Goal: Transaction & Acquisition: Book appointment/travel/reservation

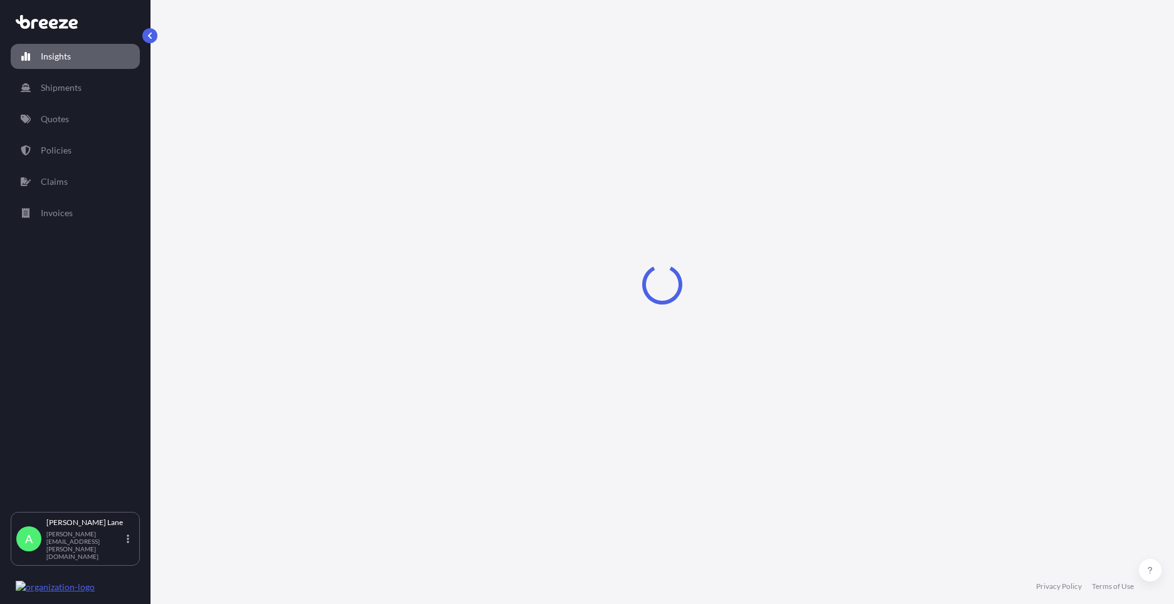
select select "2025"
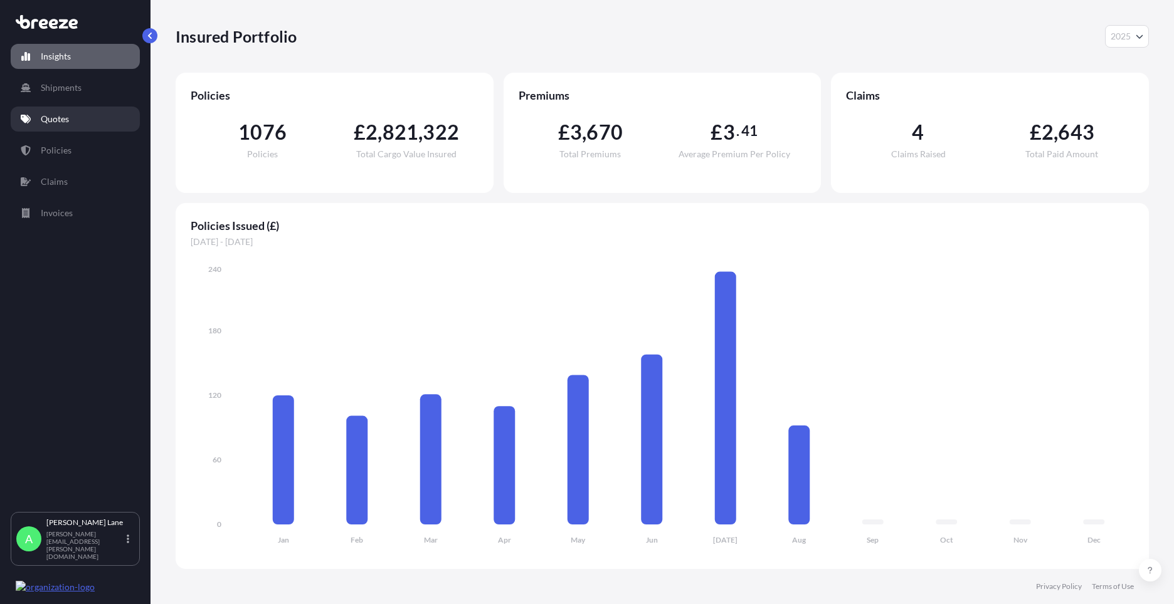
click at [64, 125] on p "Quotes" at bounding box center [55, 119] width 28 height 13
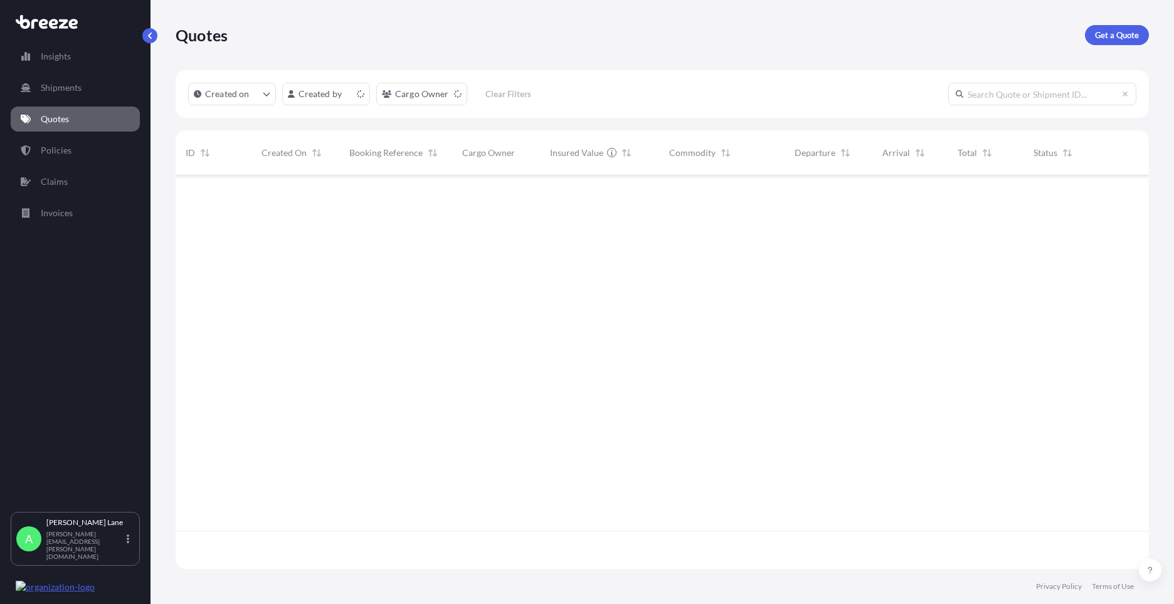
scroll to position [391, 964]
click at [1124, 38] on p "Get a Quote" at bounding box center [1117, 35] width 44 height 13
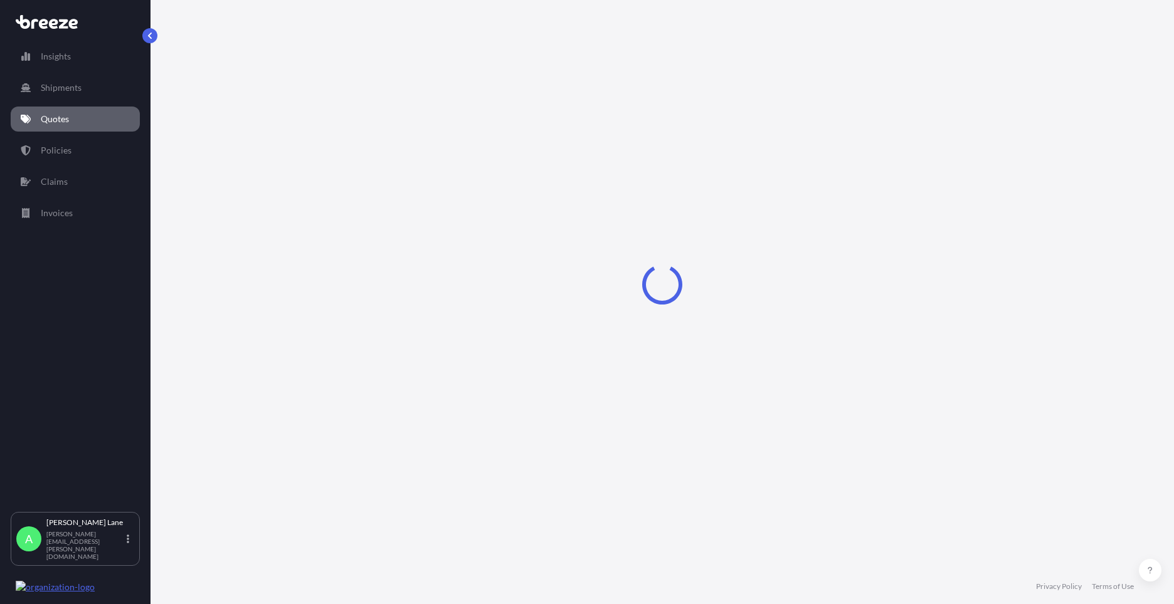
select select "Road"
select select "1"
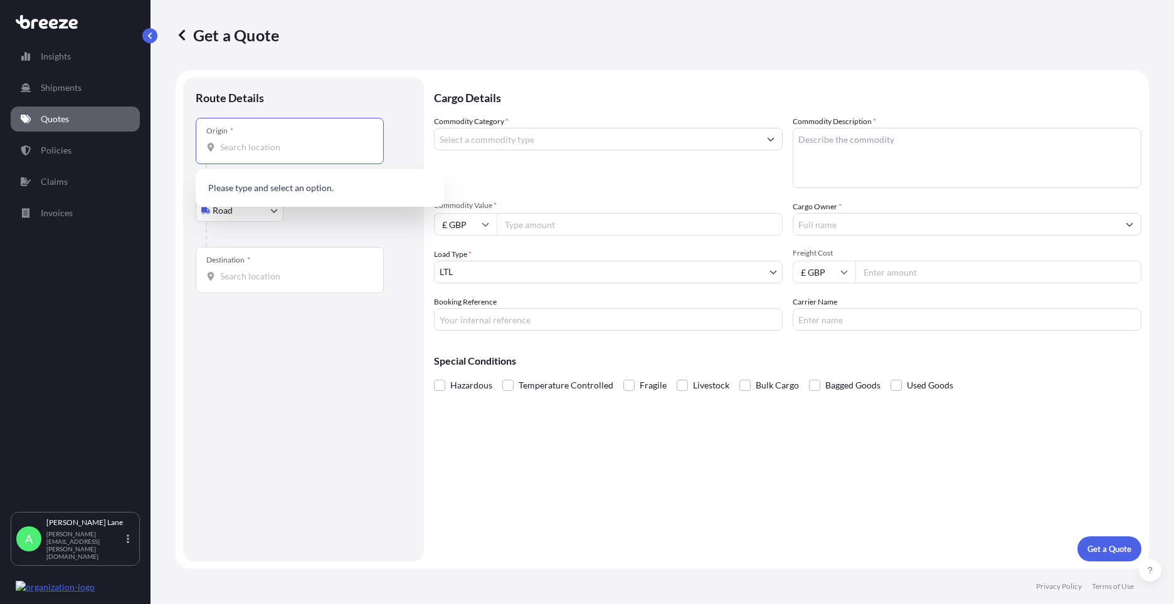
paste input "EN3 7QA"
click at [262, 197] on div "[STREET_ADDRESS]" at bounding box center [320, 189] width 238 height 30
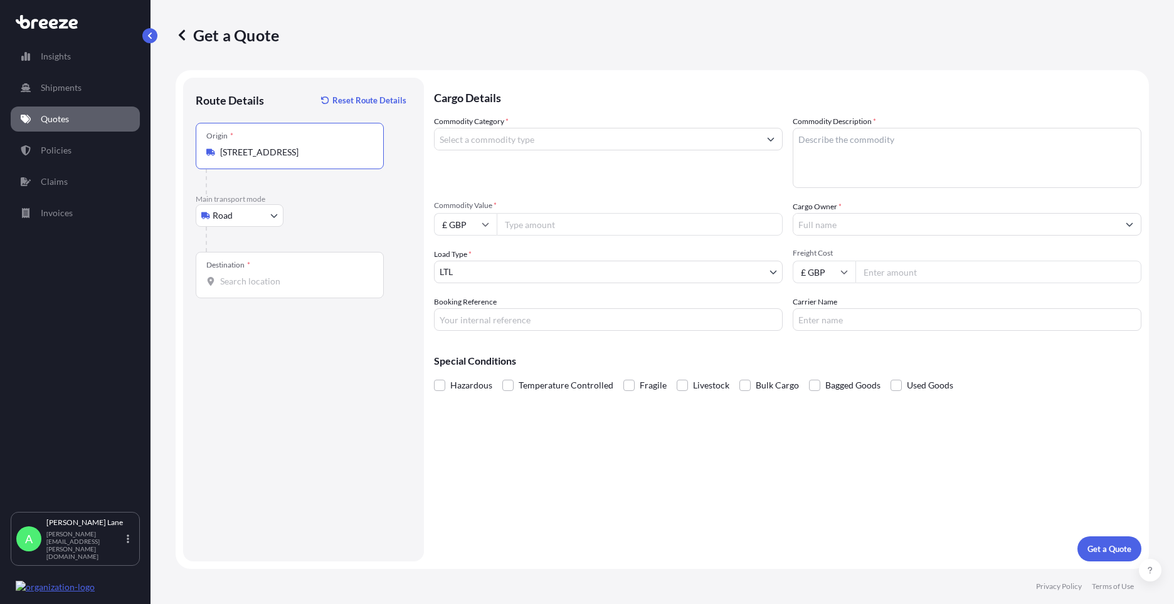
type input "[STREET_ADDRESS]"
click at [277, 288] on div "Destination *" at bounding box center [290, 275] width 188 height 46
click at [277, 288] on input "Destination *" at bounding box center [294, 281] width 148 height 13
paste input "Gent"
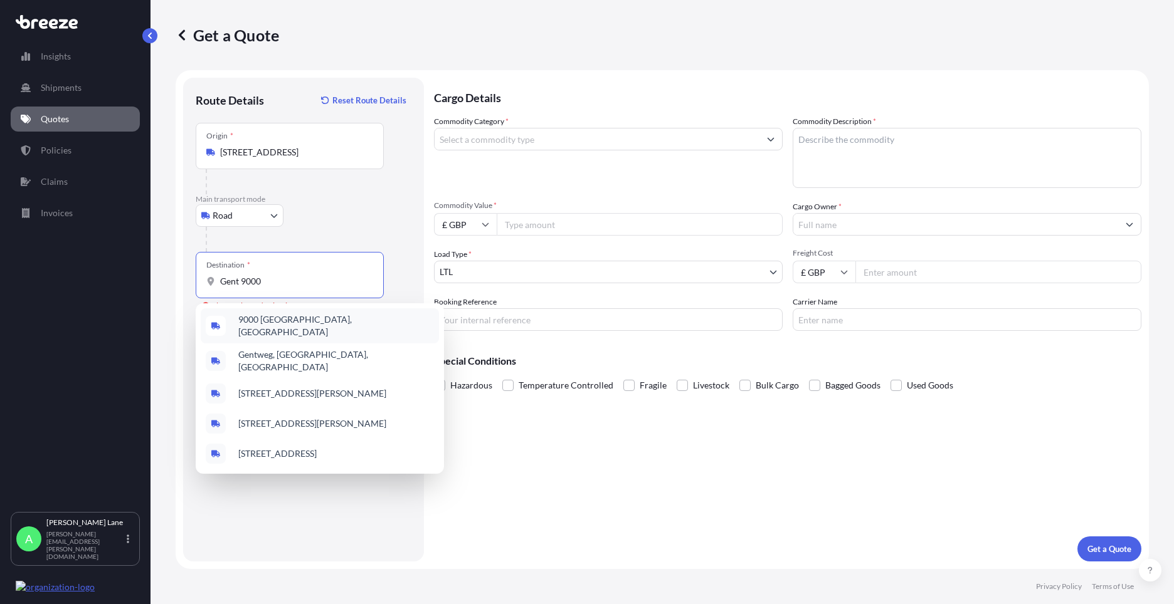
click at [306, 325] on span "9000 [GEOGRAPHIC_DATA], [GEOGRAPHIC_DATA]" at bounding box center [336, 325] width 196 height 25
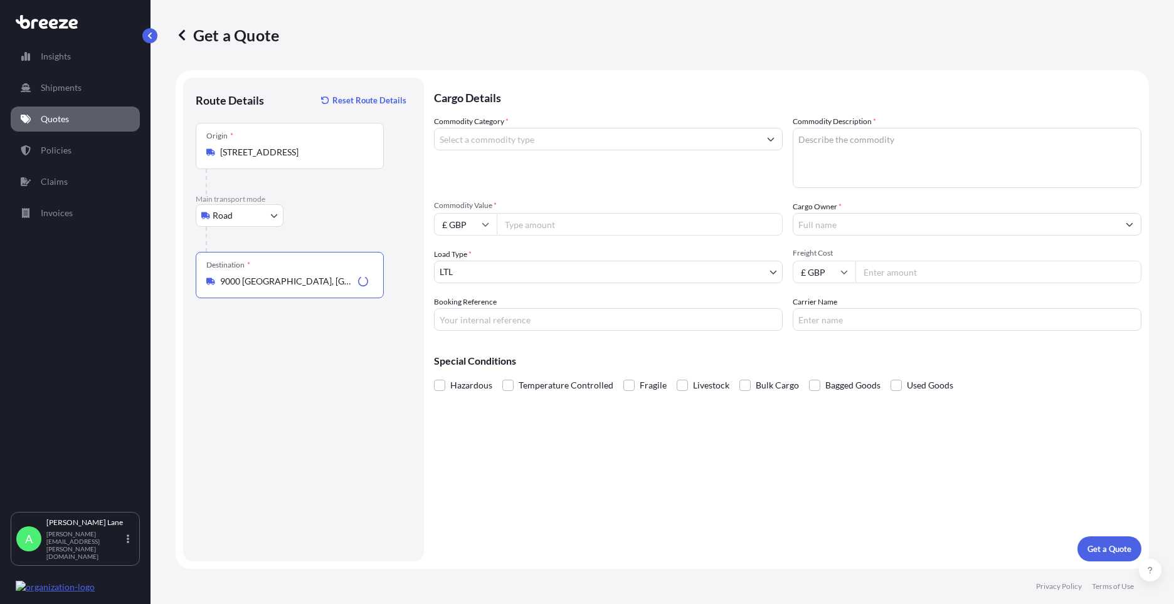
type input "9000 [GEOGRAPHIC_DATA], [GEOGRAPHIC_DATA]"
click at [501, 139] on input "Commodity Category *" at bounding box center [596, 139] width 325 height 23
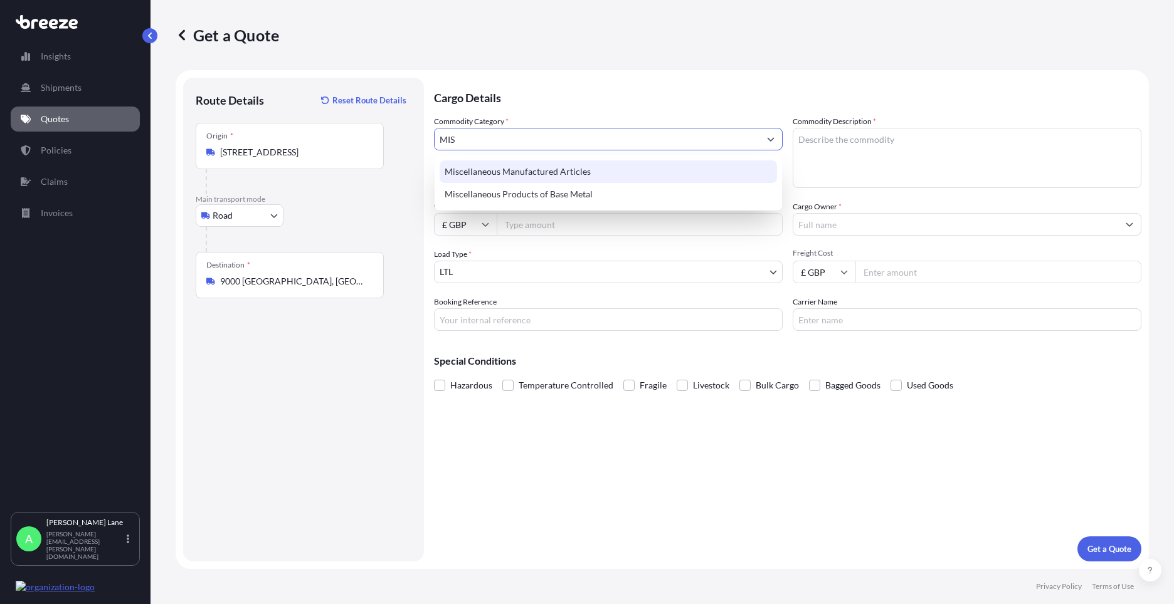
click at [508, 169] on div "Miscellaneous Manufactured Articles" at bounding box center [607, 171] width 337 height 23
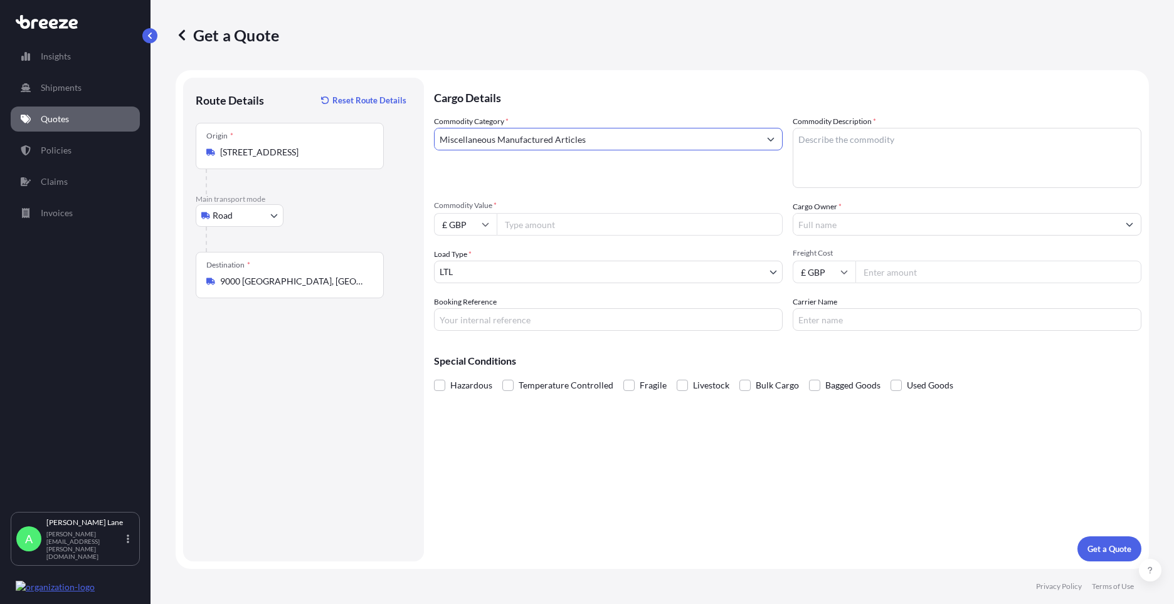
type input "Miscellaneous Manufactured Articles"
click at [530, 227] on input "Commodity Value *" at bounding box center [640, 224] width 286 height 23
type input "278.91"
click at [495, 321] on input "Booking Reference" at bounding box center [608, 319] width 349 height 23
paste input "1888965"
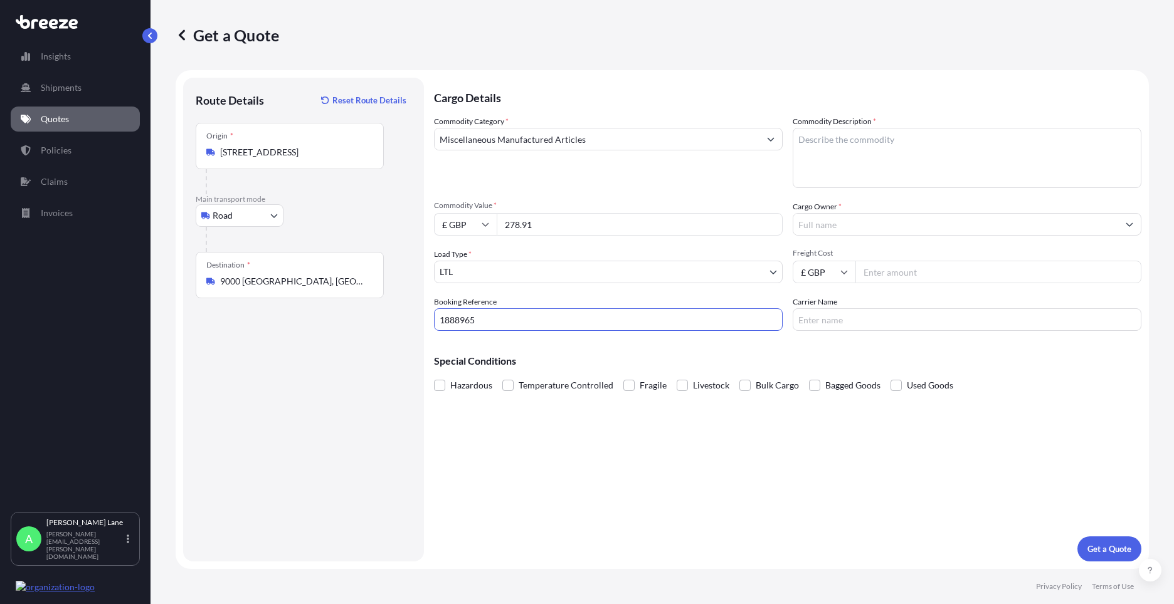
type input "1888965"
click at [848, 168] on textarea "Commodity Description *" at bounding box center [966, 158] width 349 height 60
type textarea "KART PARTS- SEE INVOICE"
drag, startPoint x: 856, startPoint y: 212, endPoint x: 843, endPoint y: 234, distance: 25.9
click at [853, 219] on div "Cargo Owner *" at bounding box center [966, 218] width 349 height 35
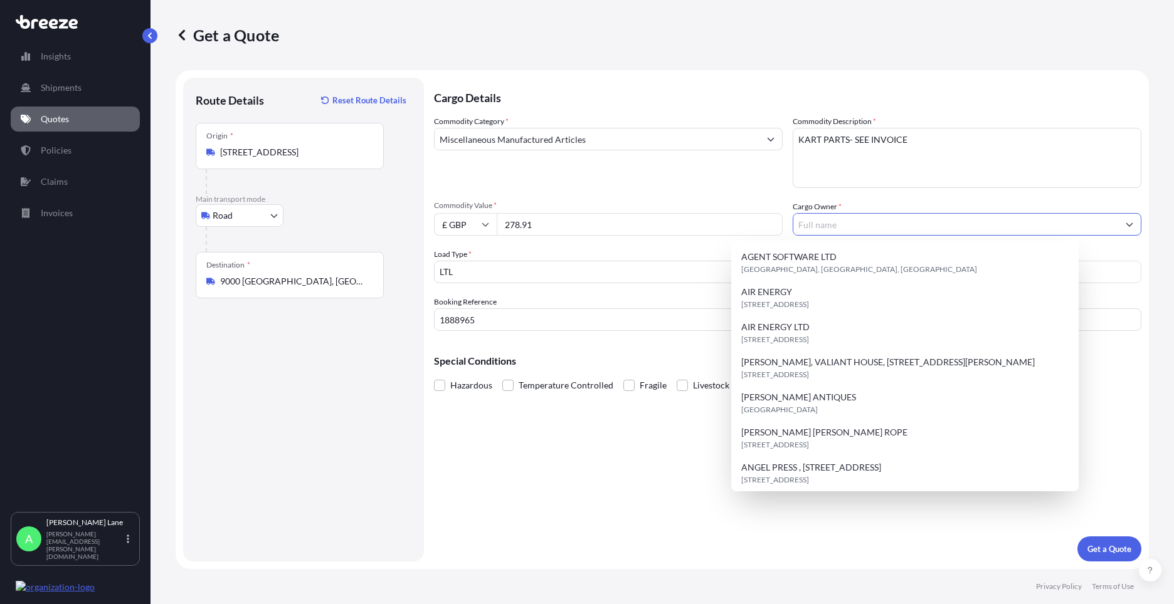
click at [842, 233] on input "Cargo Owner *" at bounding box center [955, 224] width 325 height 23
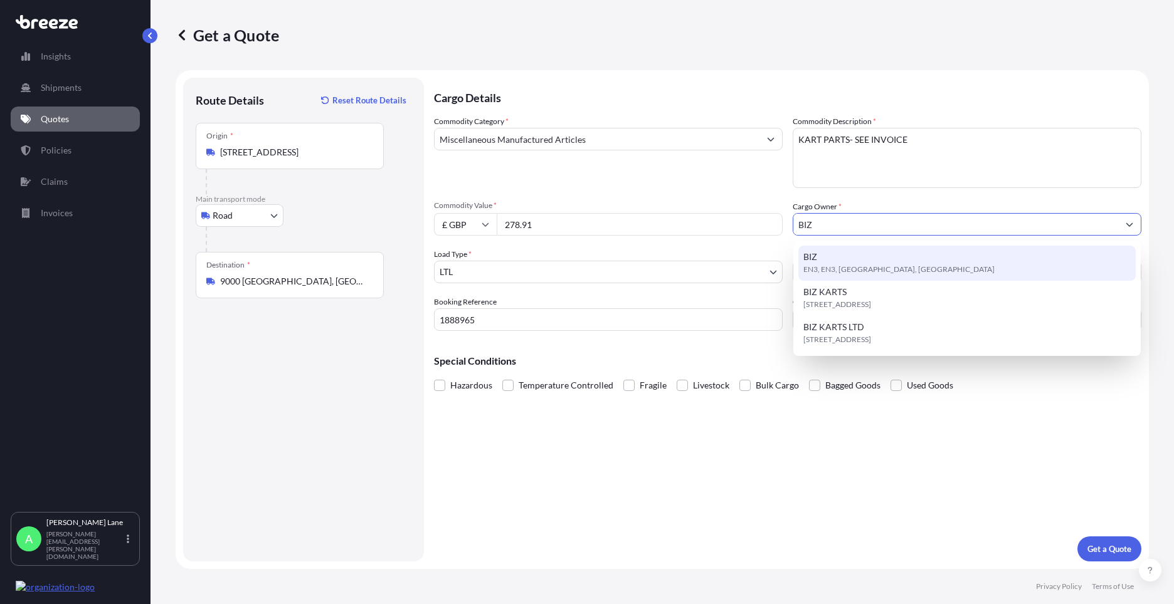
click at [860, 263] on span "EN3, EN3, [GEOGRAPHIC_DATA], [GEOGRAPHIC_DATA]" at bounding box center [898, 269] width 191 height 13
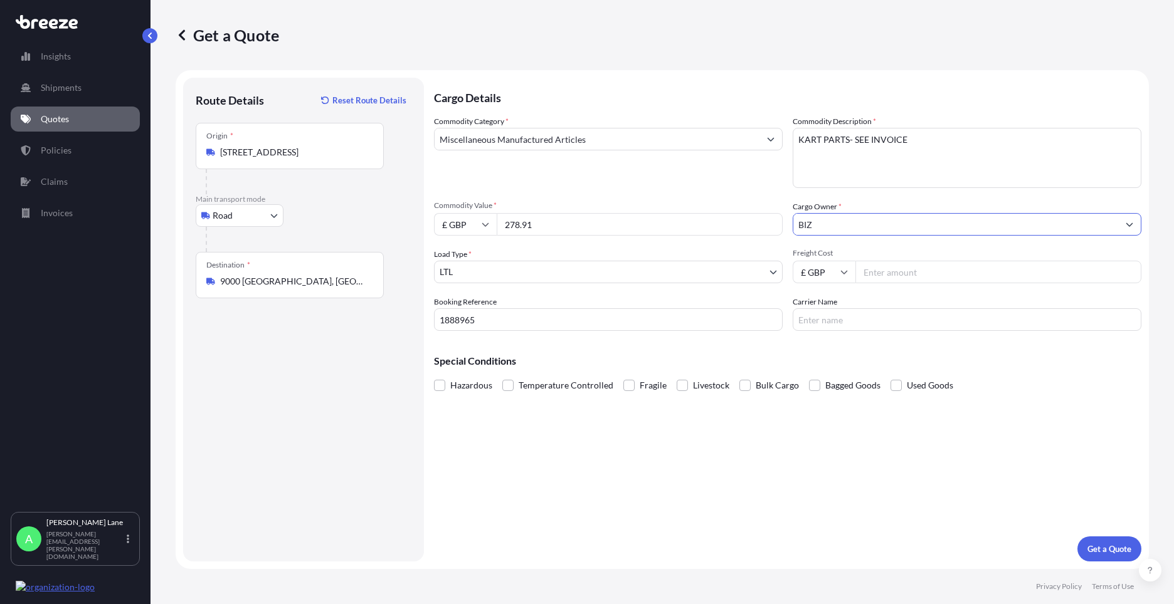
type input "BIZ"
click at [905, 278] on input "Freight Cost" at bounding box center [998, 272] width 286 height 23
type input "34.63"
click at [817, 323] on input "Carrier Name" at bounding box center [966, 319] width 349 height 23
type input "FEDEX"
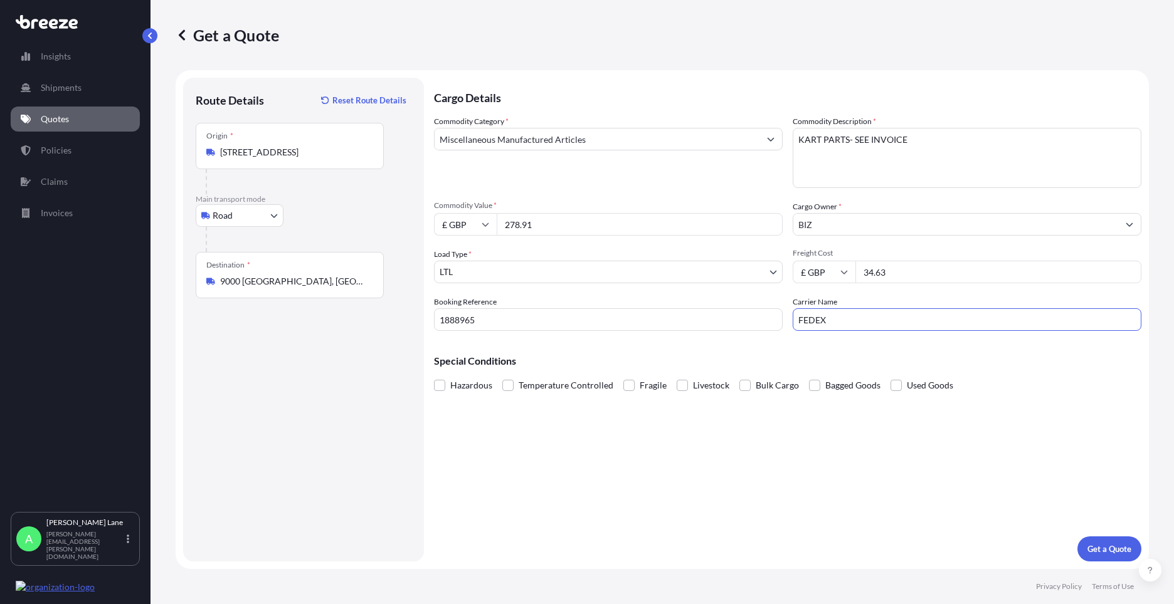
drag, startPoint x: 732, startPoint y: 476, endPoint x: 742, endPoint y: 475, distance: 9.5
click at [742, 475] on div "Cargo Details Commodity Category * Miscellaneous Manufactured Articles Commodit…" at bounding box center [787, 320] width 707 height 484
click at [1096, 550] on p "Get a Quote" at bounding box center [1109, 549] width 44 height 13
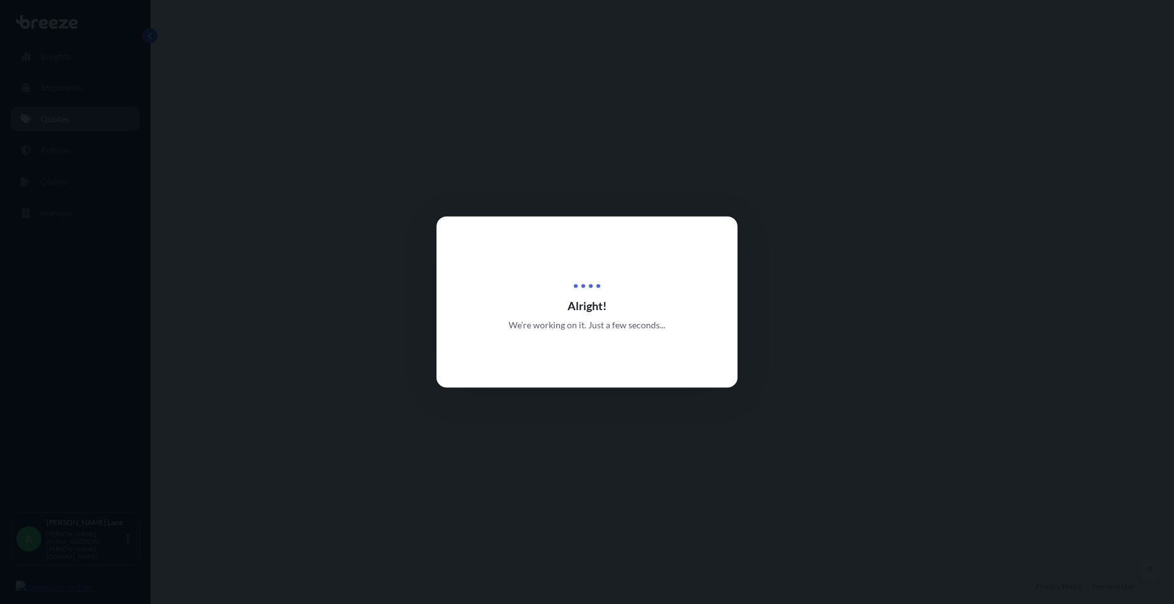
select select "Road"
select select "1"
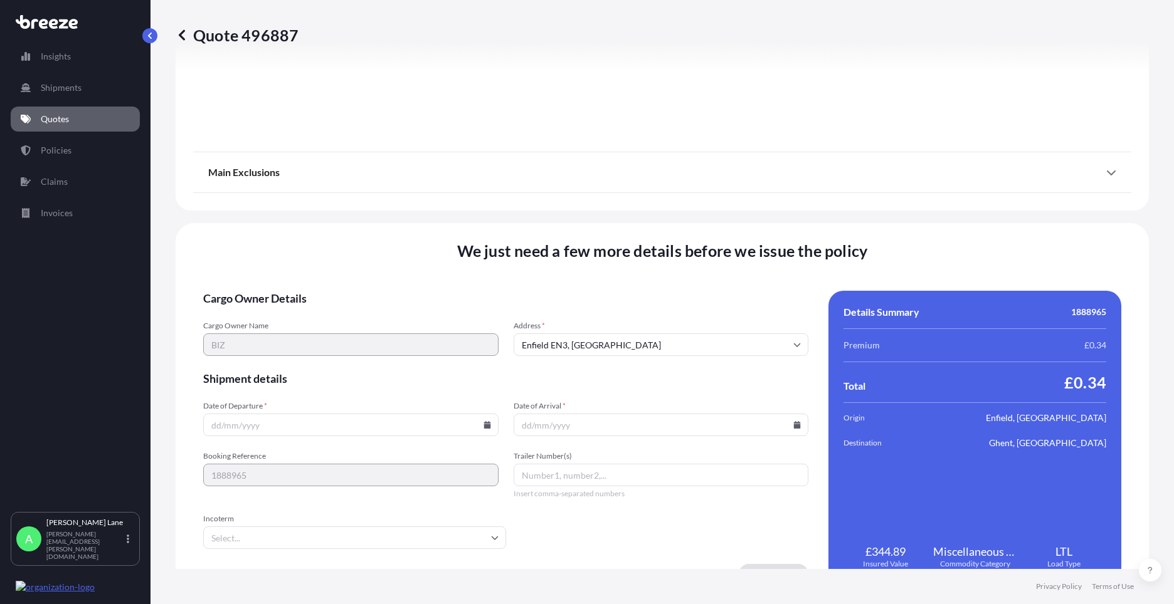
scroll to position [1385, 0]
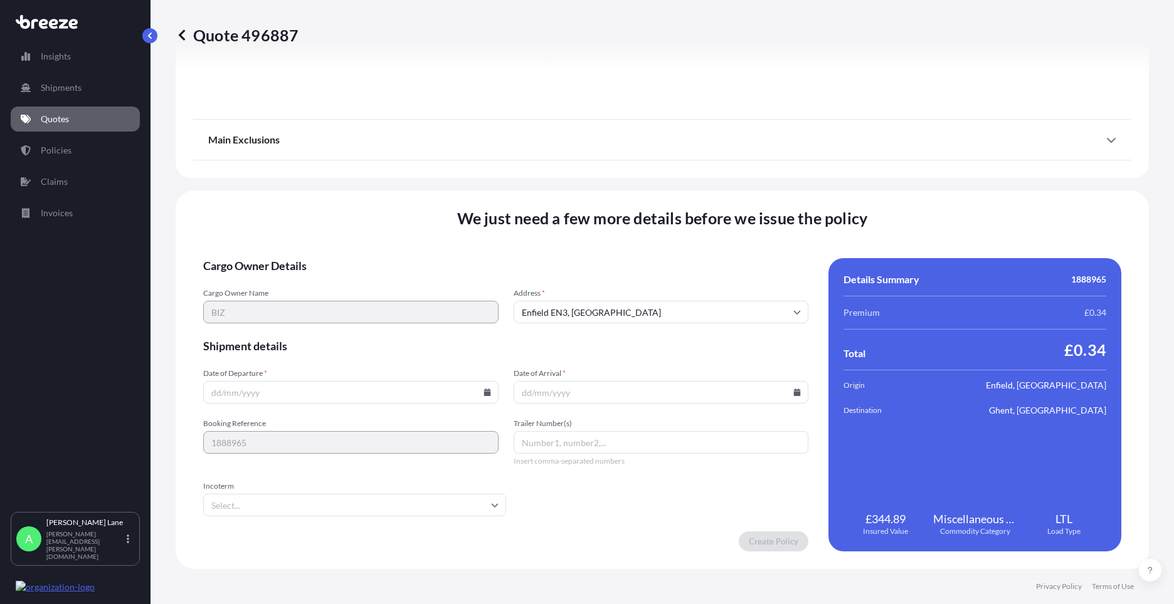
click at [483, 392] on icon at bounding box center [486, 393] width 7 height 8
click at [377, 275] on button "15" at bounding box center [379, 281] width 20 height 20
type input "[DATE]"
click at [314, 501] on input "Incoterm" at bounding box center [354, 505] width 303 height 23
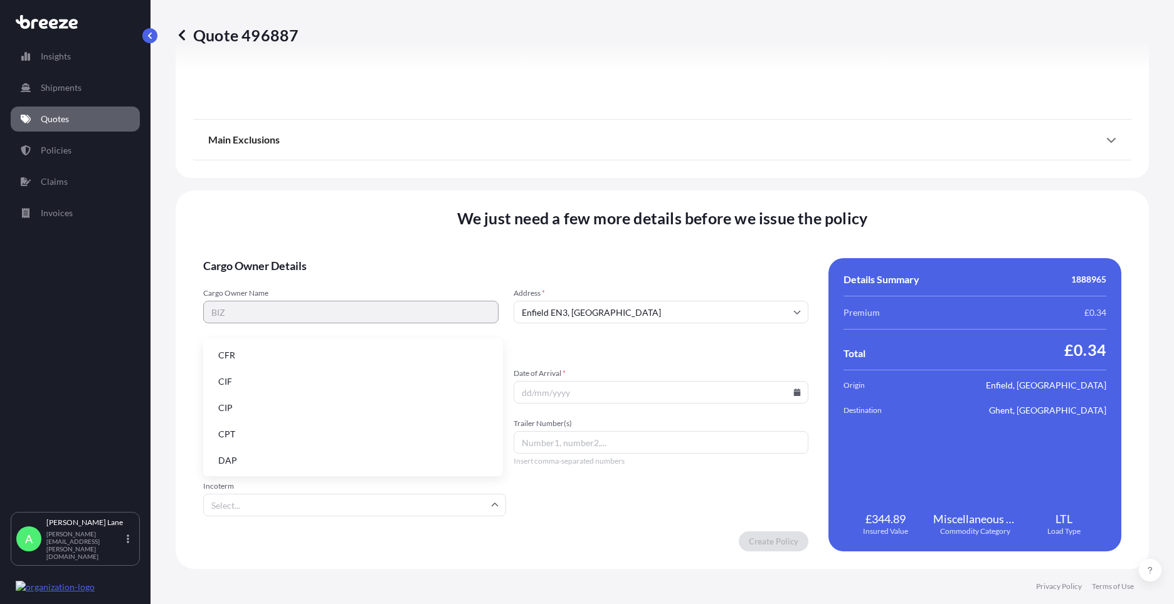
click at [307, 453] on li "DAP" at bounding box center [353, 461] width 290 height 24
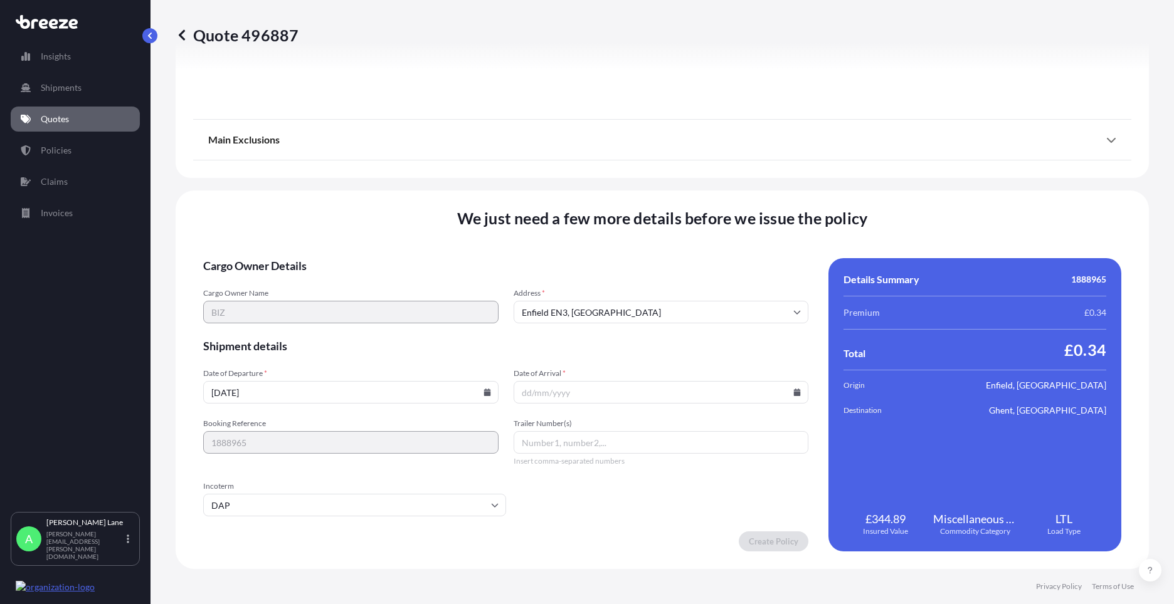
paste input "392152023055"
type input "392152023055"
click at [794, 392] on icon at bounding box center [797, 393] width 7 height 8
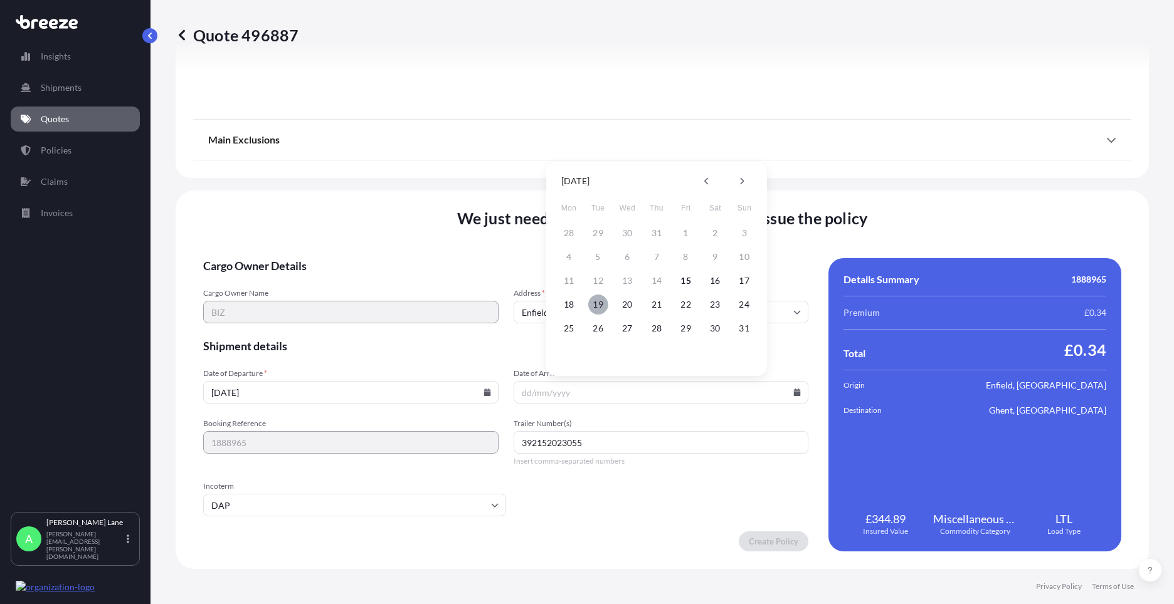
click at [597, 305] on button "19" at bounding box center [598, 305] width 20 height 20
type input "[DATE]"
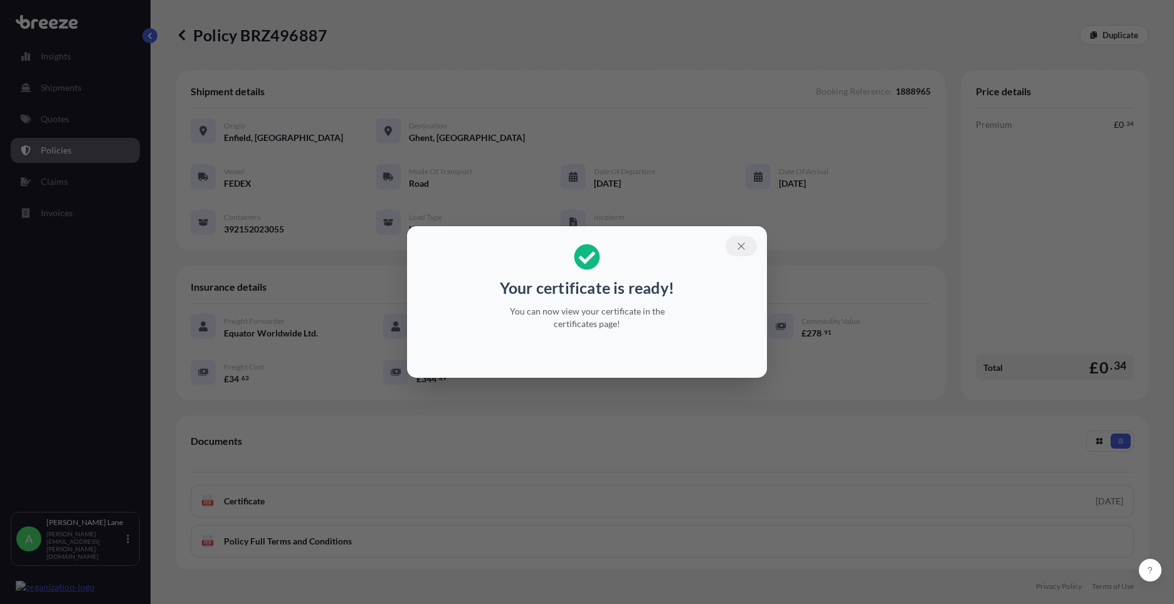
click at [739, 244] on icon "button" at bounding box center [740, 246] width 7 height 7
